Goal: Information Seeking & Learning: Learn about a topic

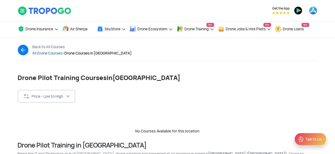
click at [42, 53] on span "All Drone Courses >" at bounding box center [49, 53] width 32 height 5
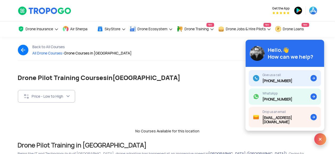
click at [42, 53] on span "All Drone Courses >" at bounding box center [49, 53] width 32 height 5
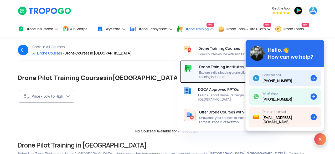
click at [207, 75] on span "Explore India’s leading drone pilot training institutes" at bounding box center [226, 74] width 55 height 8
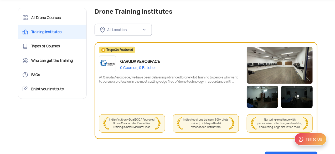
scroll to position [37, 0]
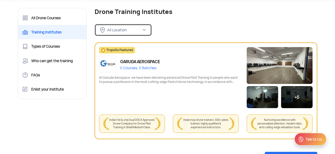
click at [142, 30] on button "All Location" at bounding box center [123, 30] width 57 height 12
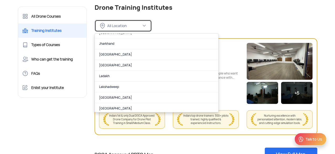
scroll to position [168, 0]
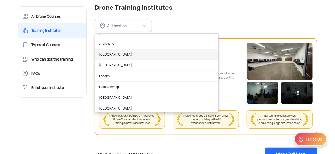
click at [120, 54] on link "Karnataka" at bounding box center [156, 54] width 123 height 11
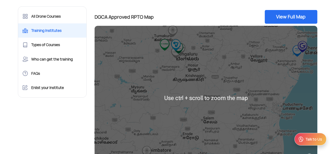
scroll to position [74, 0]
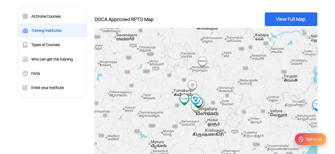
drag, startPoint x: 178, startPoint y: 62, endPoint x: 198, endPoint y: 115, distance: 57.0
click at [198, 115] on div "To navigate, press the arrow keys." at bounding box center [206, 100] width 223 height 145
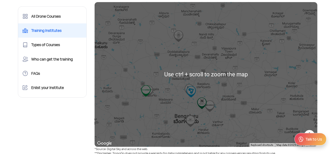
scroll to position [100, 0]
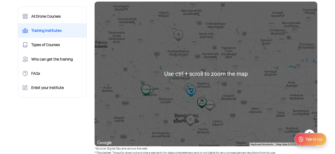
click at [205, 126] on div "To navigate, press the arrow keys." at bounding box center [206, 74] width 223 height 145
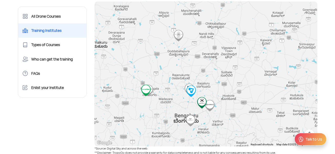
click at [191, 120] on img "Aerophile Academy" at bounding box center [191, 121] width 12 height 12
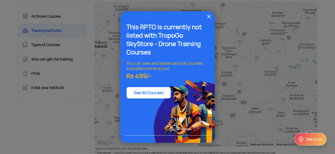
click at [210, 16] on img at bounding box center [209, 16] width 6 height 6
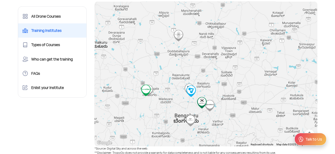
click at [191, 91] on img "CLEARSKIES LEARNING & RESEARCH PRIVATE LIMITED" at bounding box center [191, 91] width 12 height 12
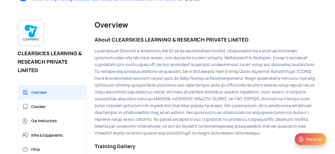
scroll to position [56, 0]
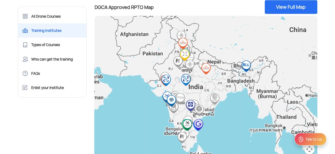
scroll to position [189, 0]
click at [189, 105] on img "Pavaman Aviation Pvt Ltd" at bounding box center [191, 105] width 12 height 12
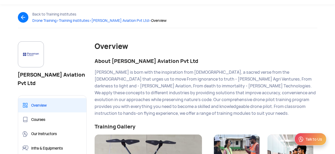
scroll to position [32, 0]
